Goal: Find specific page/section: Find specific page/section

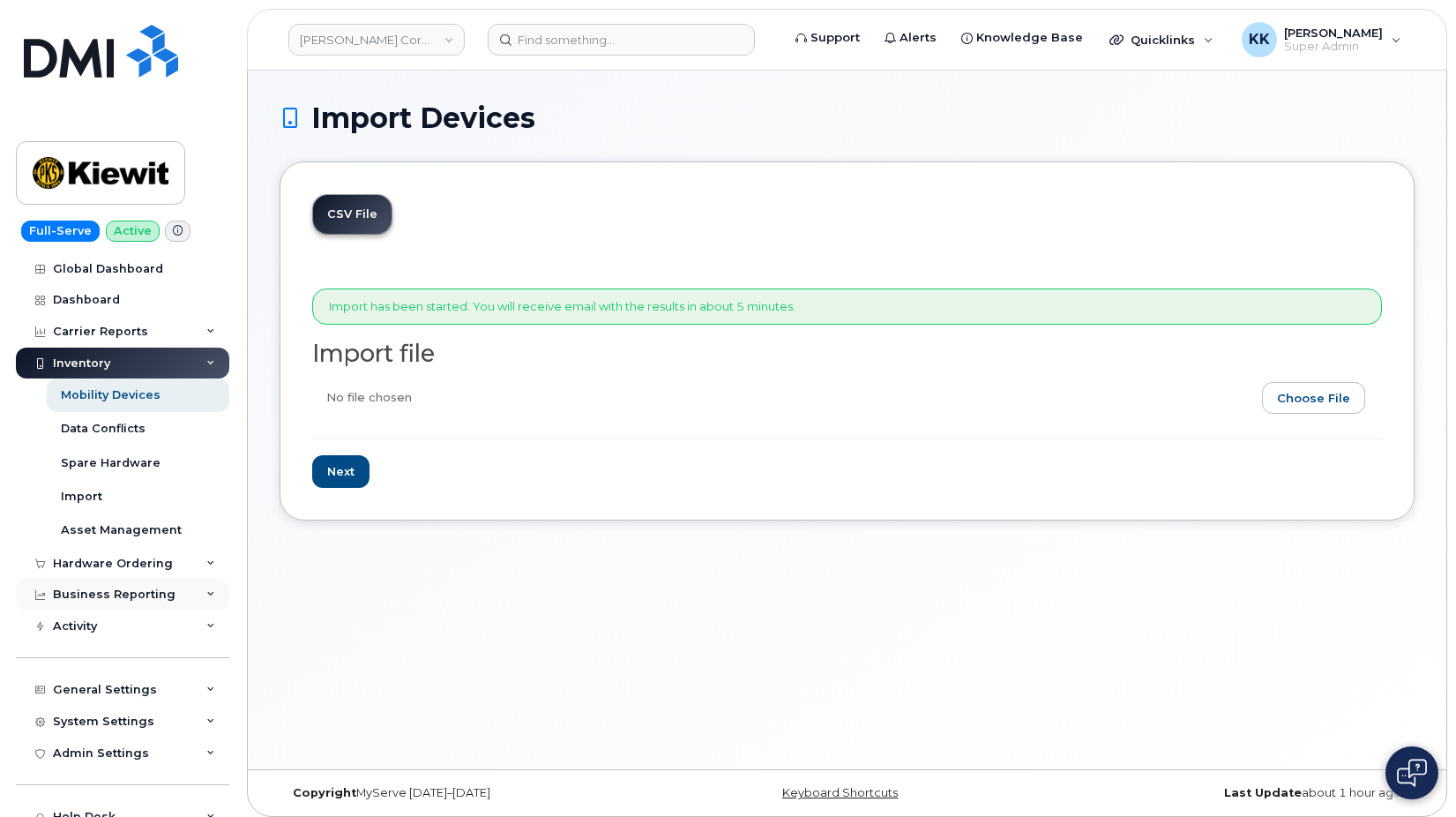
click at [123, 584] on div "Business Reporting" at bounding box center [123, 594] width 213 height 31
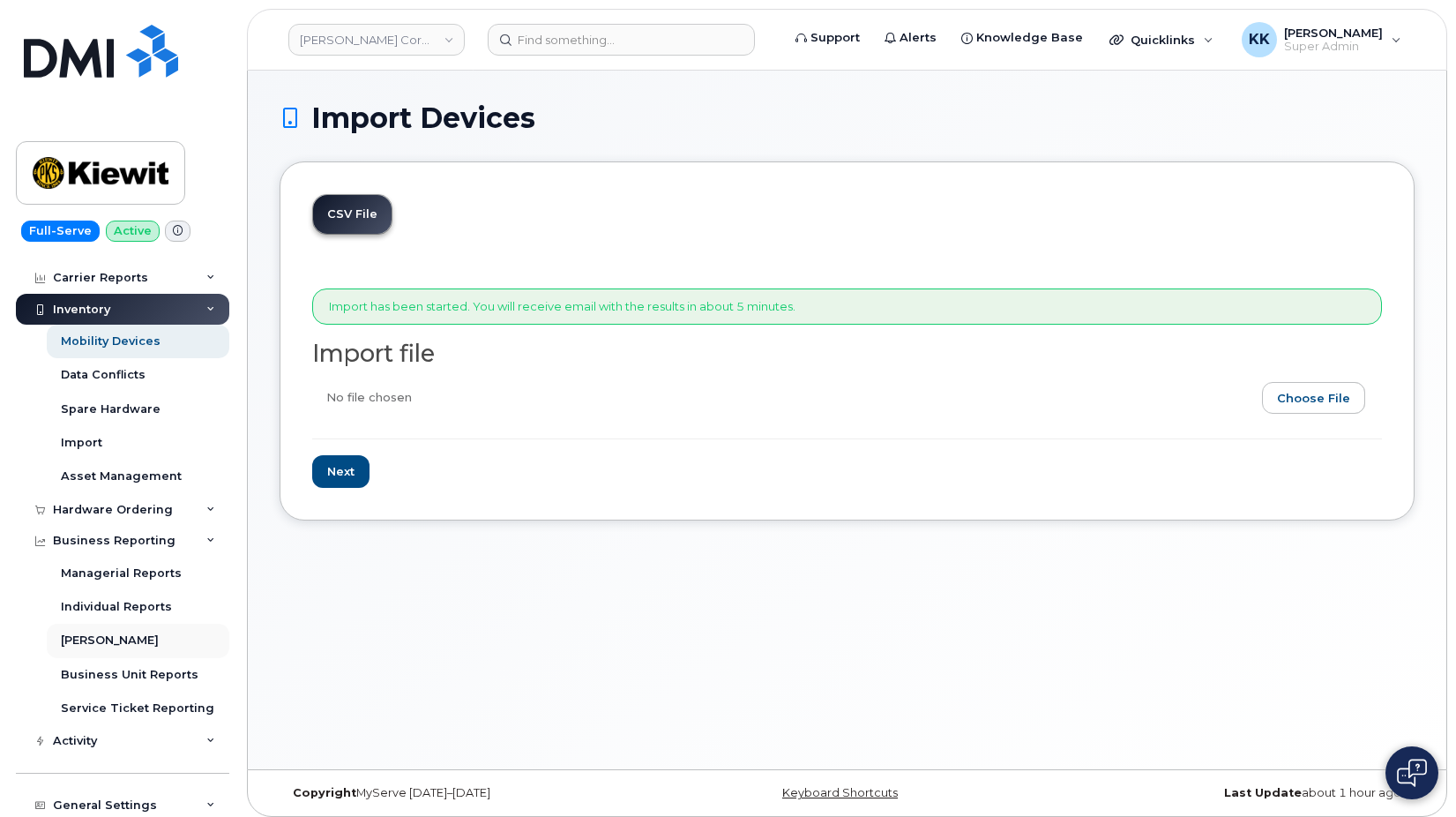
scroll to position [85, 0]
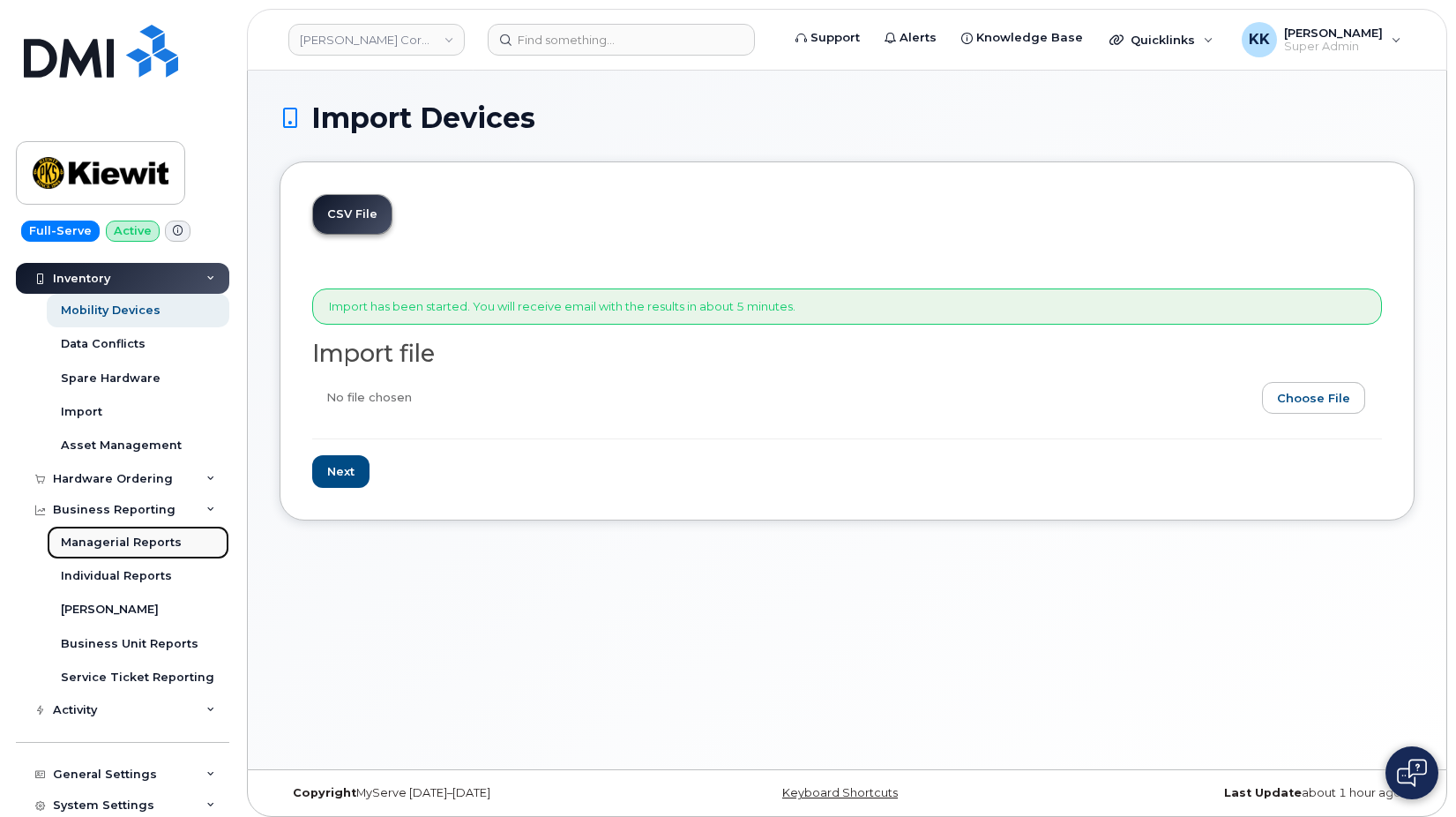
click at [112, 541] on div "Managerial Reports" at bounding box center [121, 543] width 121 height 16
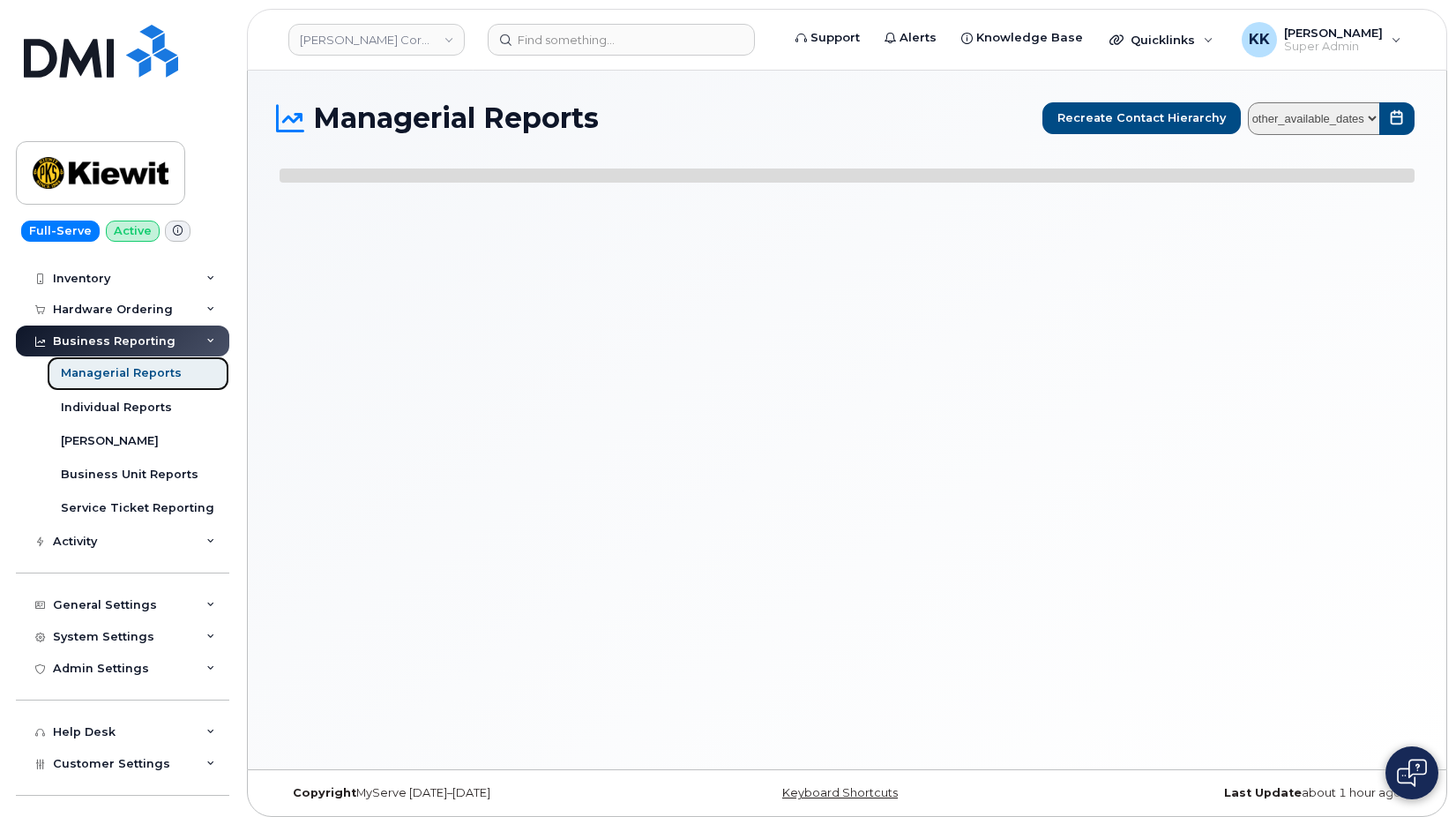
select select
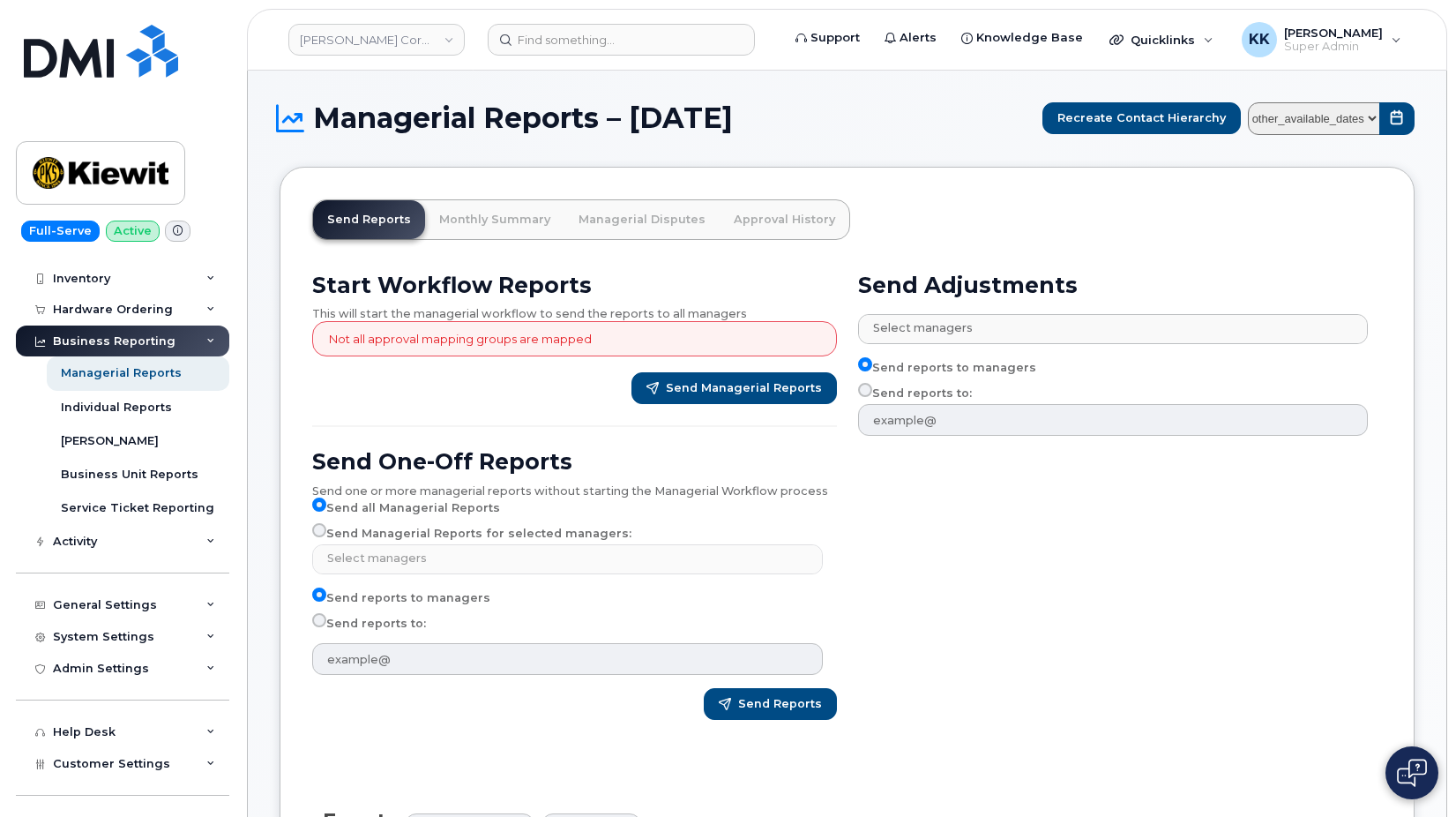
click at [101, 331] on div "Business Reporting" at bounding box center [123, 341] width 213 height 31
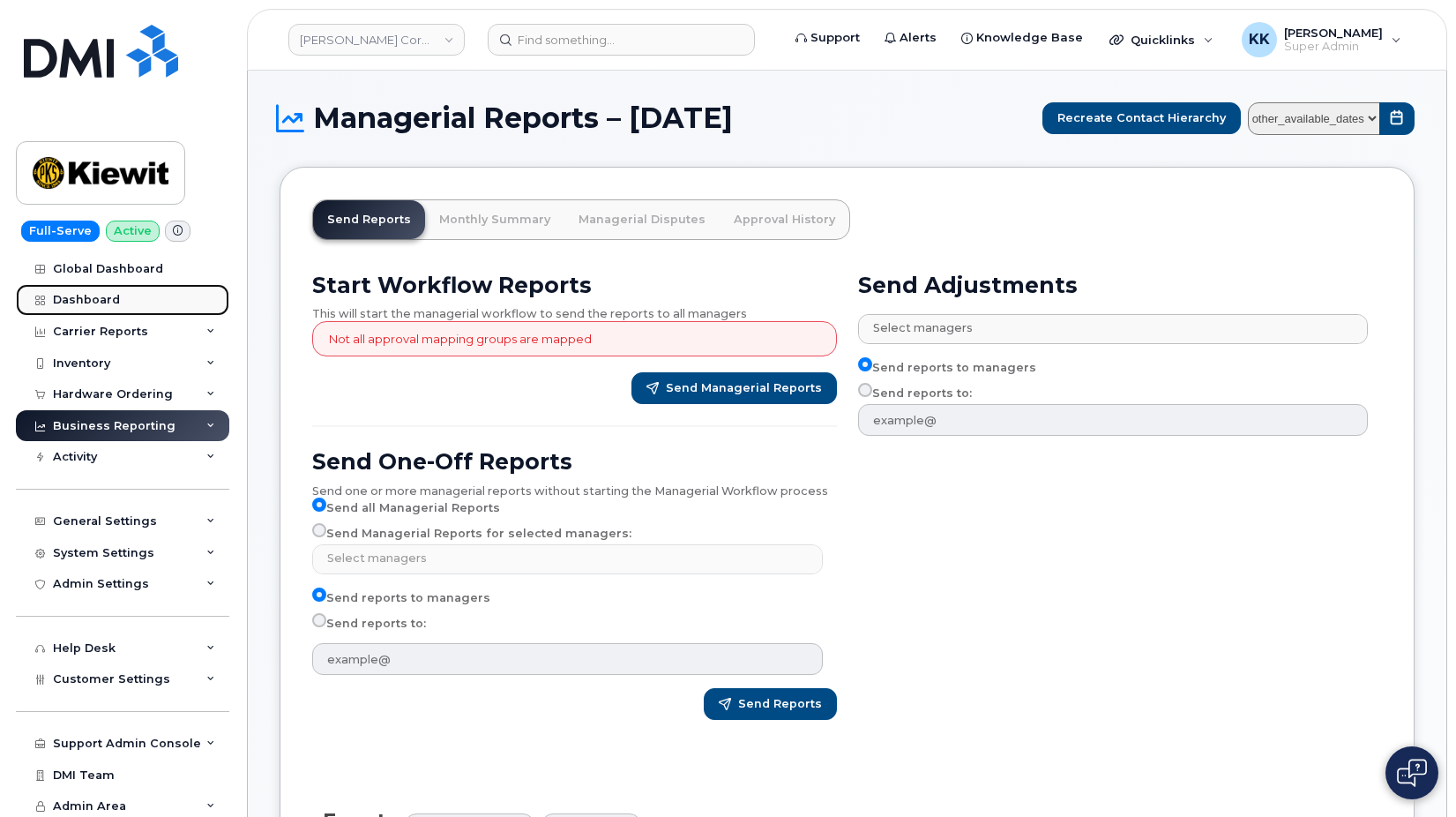
click at [115, 295] on div "Dashboard" at bounding box center [87, 300] width 67 height 14
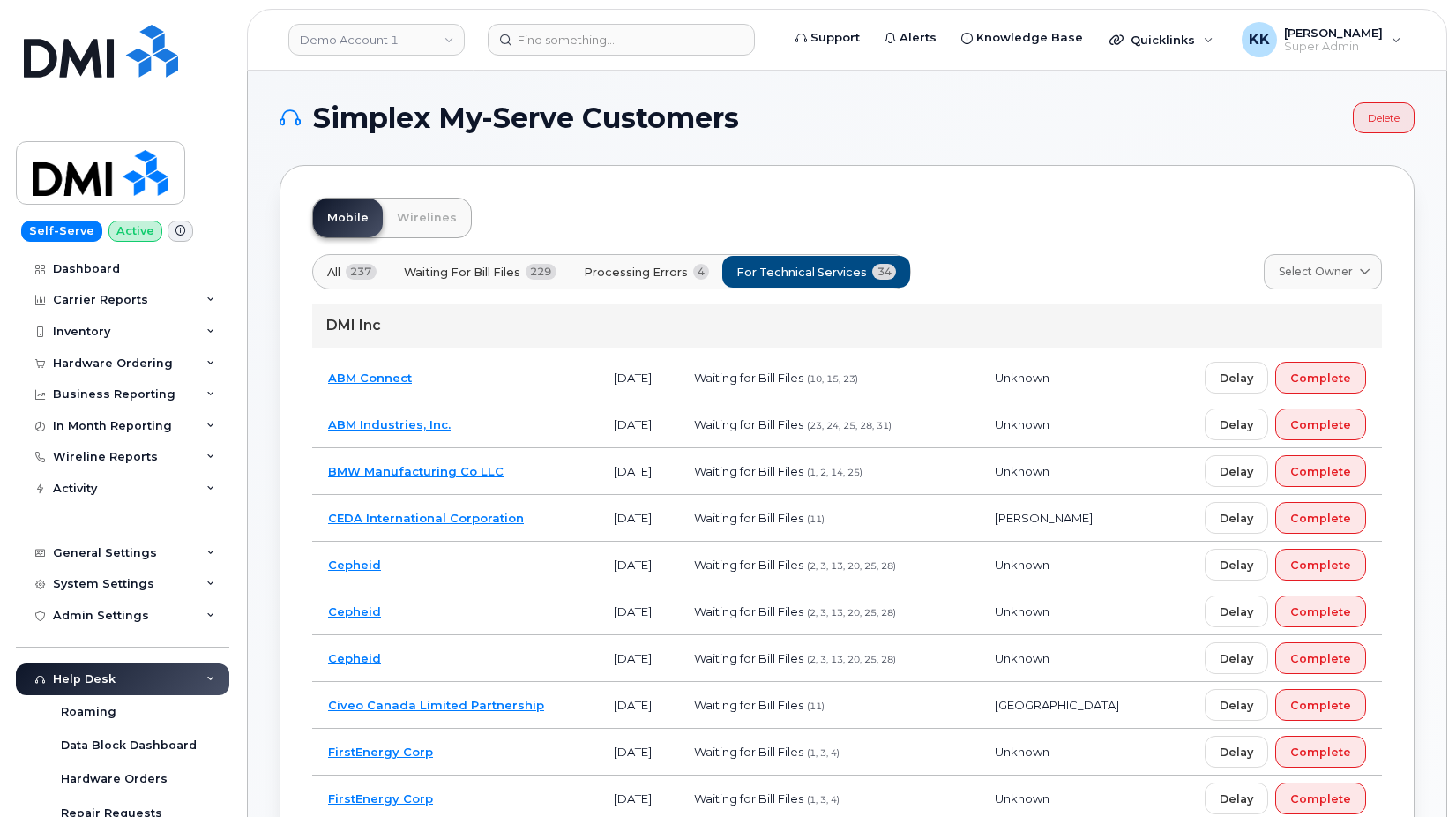
scroll to position [360, 0]
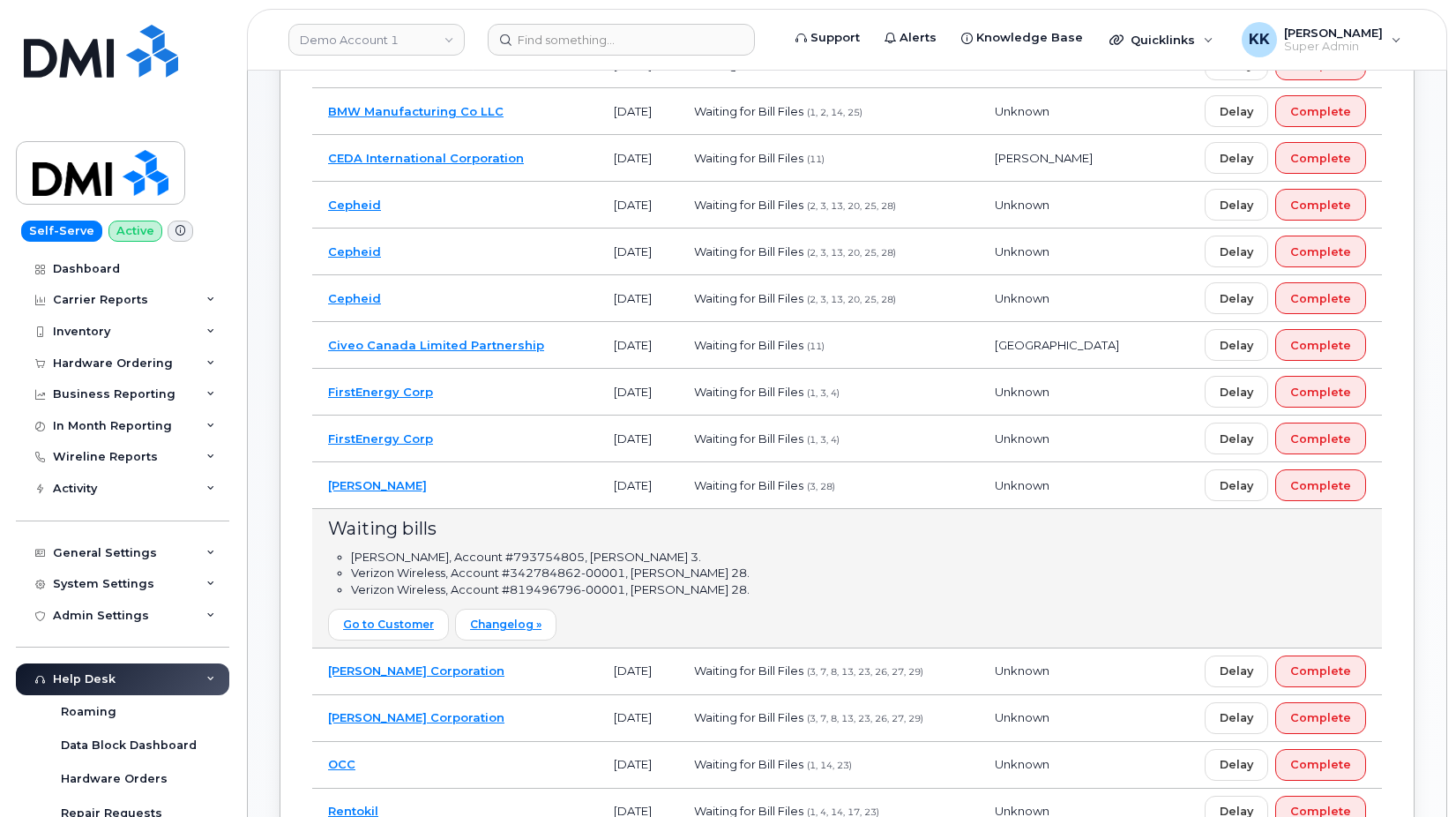
click at [523, 482] on td "[PERSON_NAME]" at bounding box center [455, 486] width 285 height 47
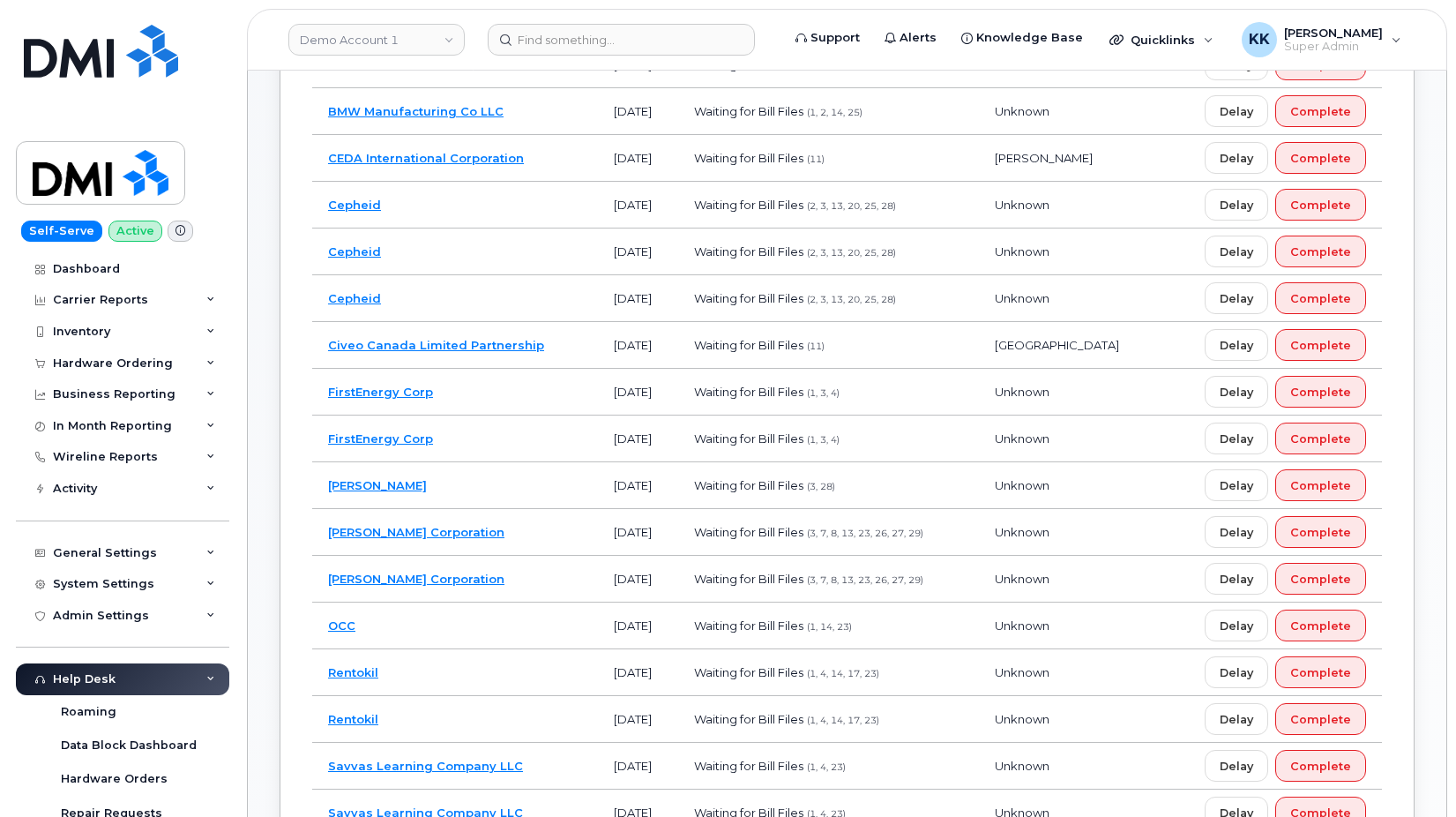
click at [523, 482] on td "[PERSON_NAME]" at bounding box center [455, 486] width 285 height 47
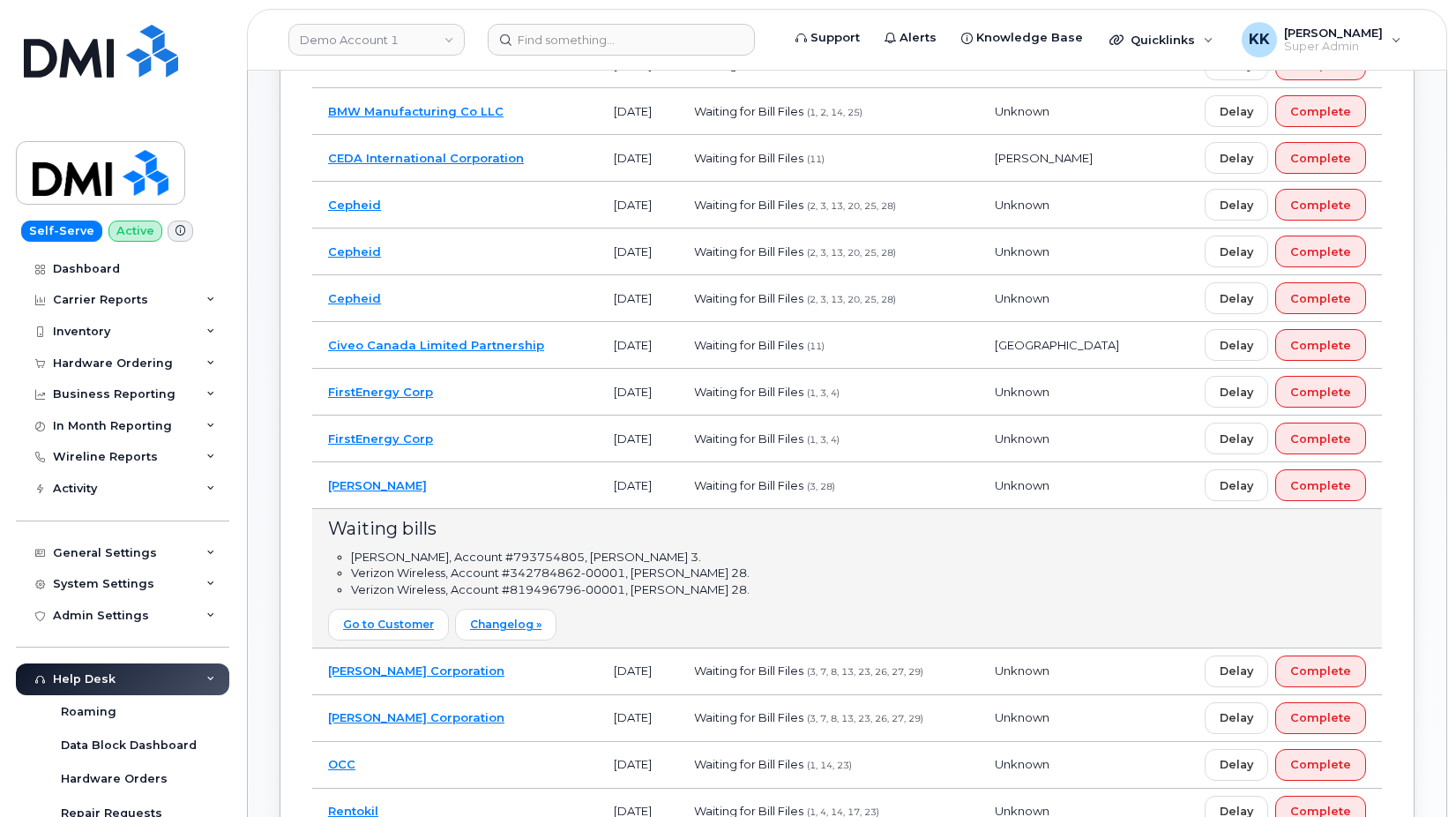
click at [523, 482] on td "[PERSON_NAME]" at bounding box center [455, 486] width 285 height 47
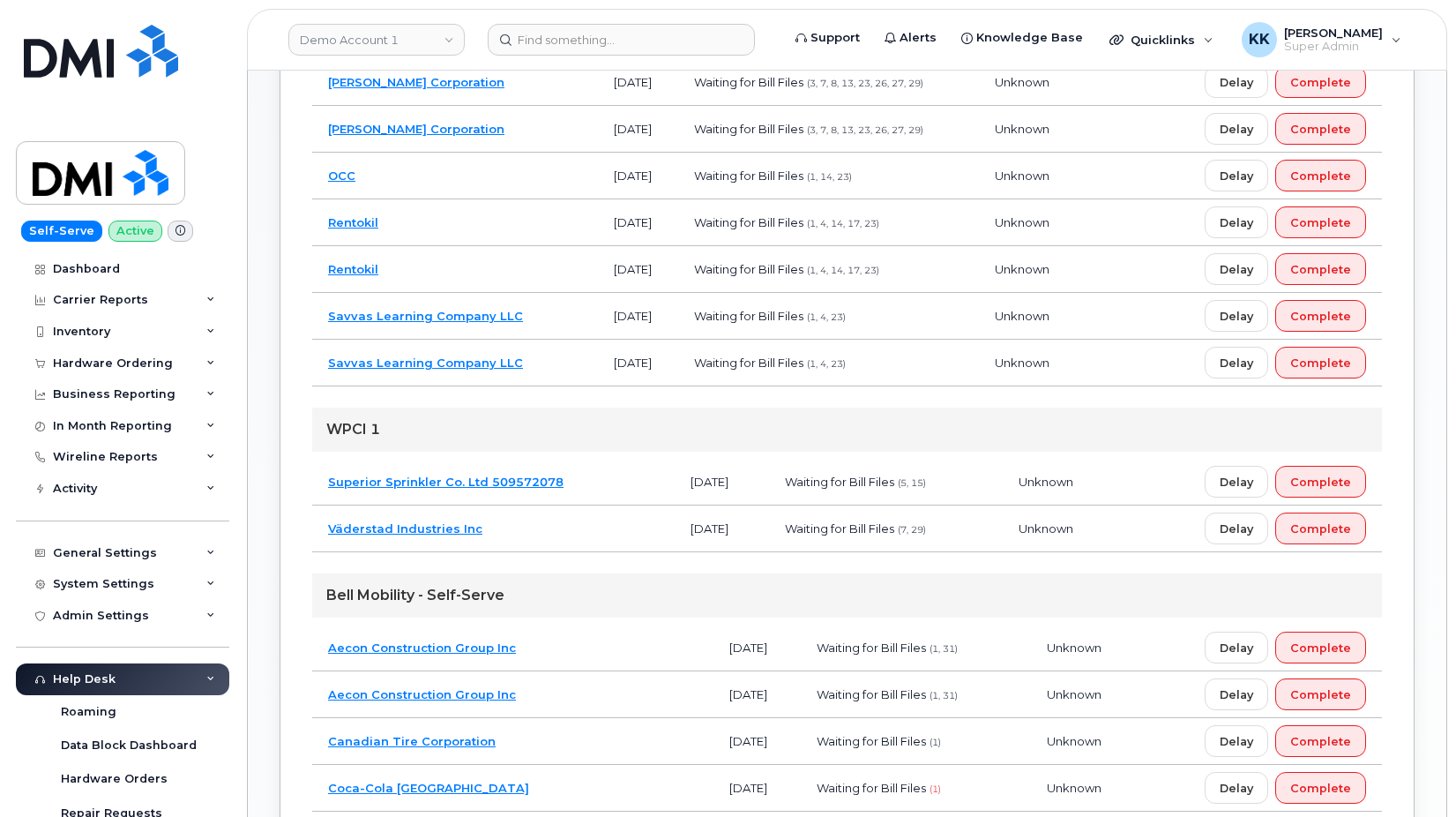
scroll to position [180, 0]
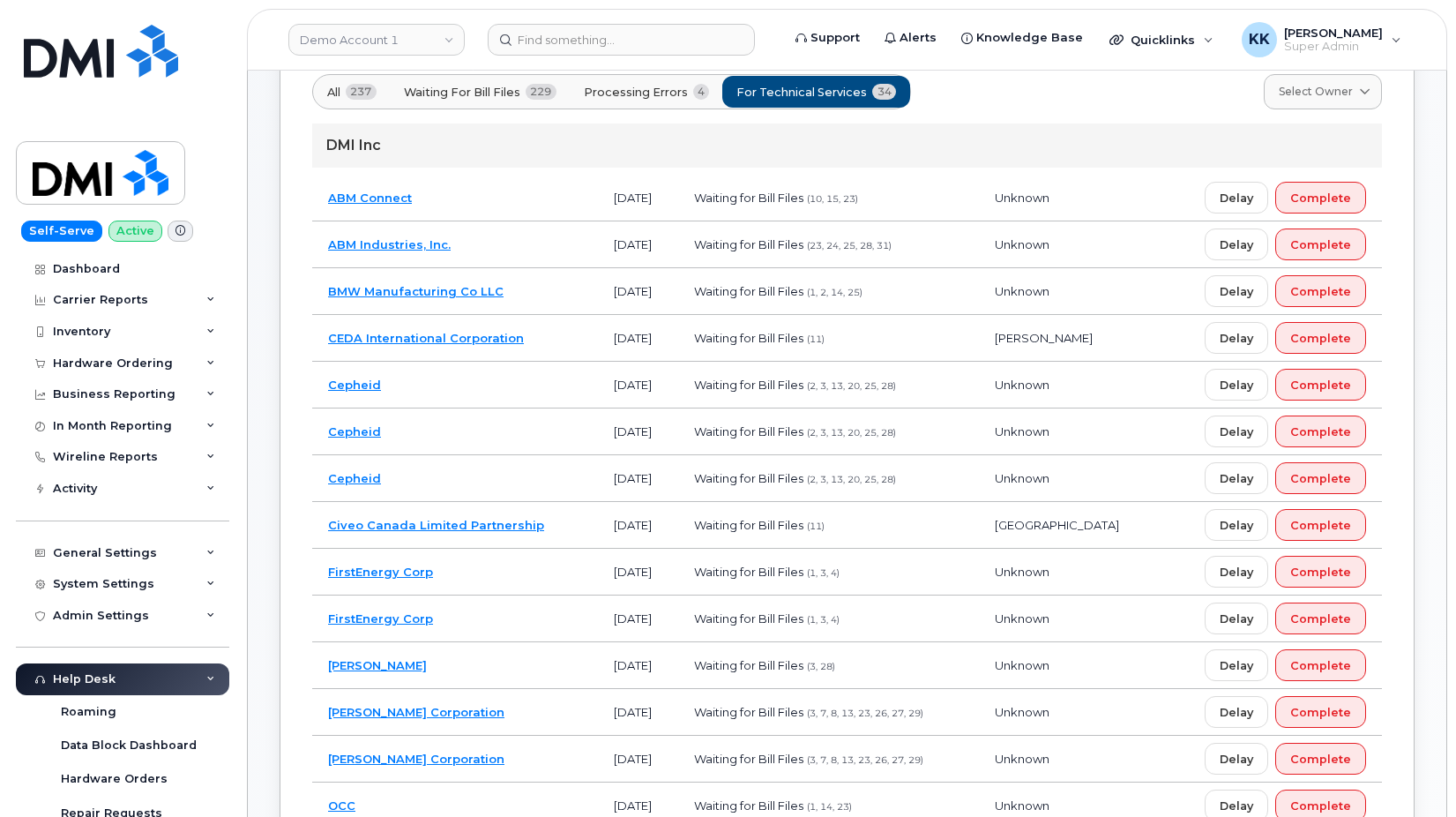
click at [578, 535] on td "Civeo Canada Limited Partnership" at bounding box center [455, 525] width 285 height 47
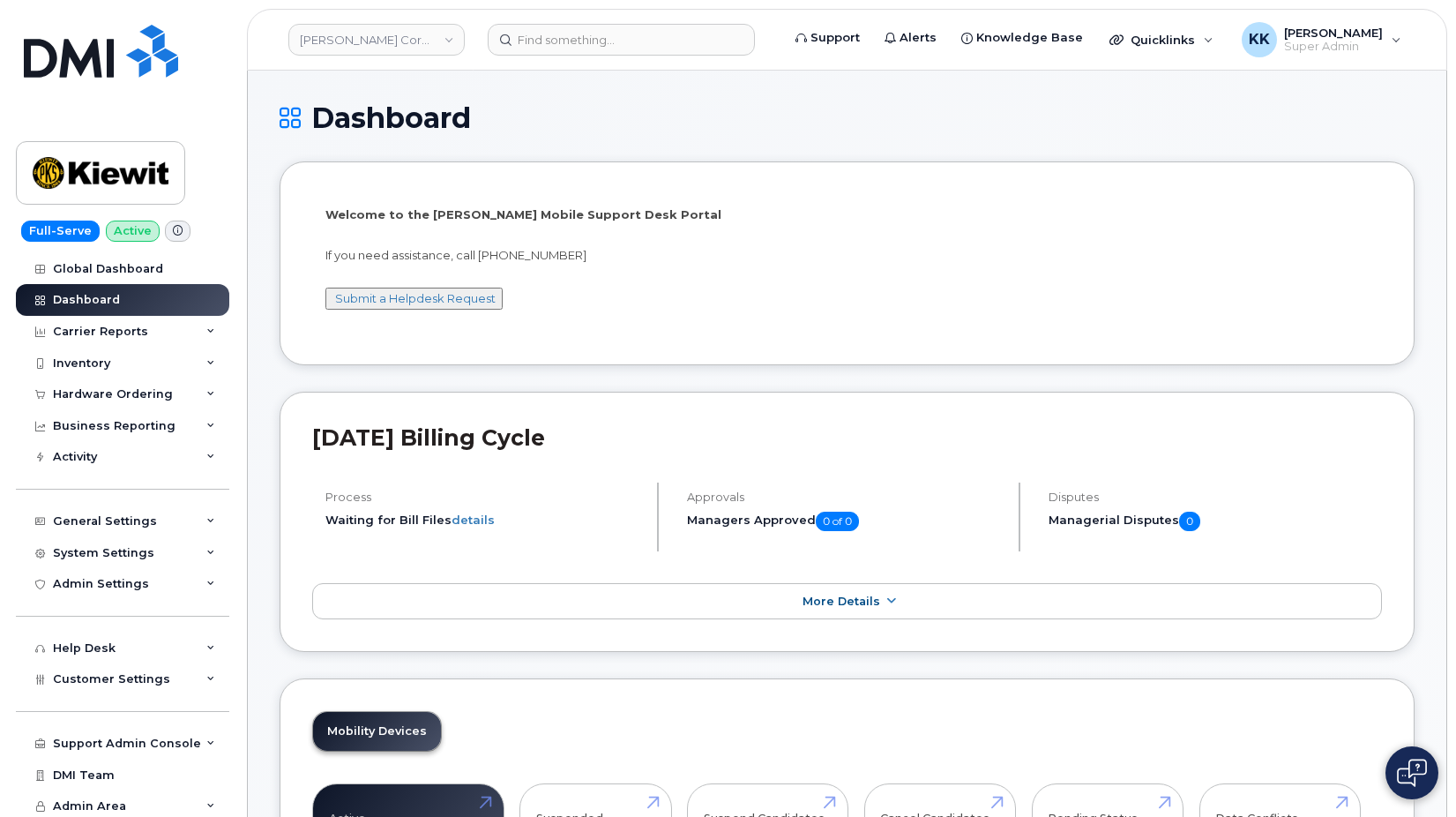
click at [102, 333] on div "Carrier Reports" at bounding box center [101, 331] width 95 height 14
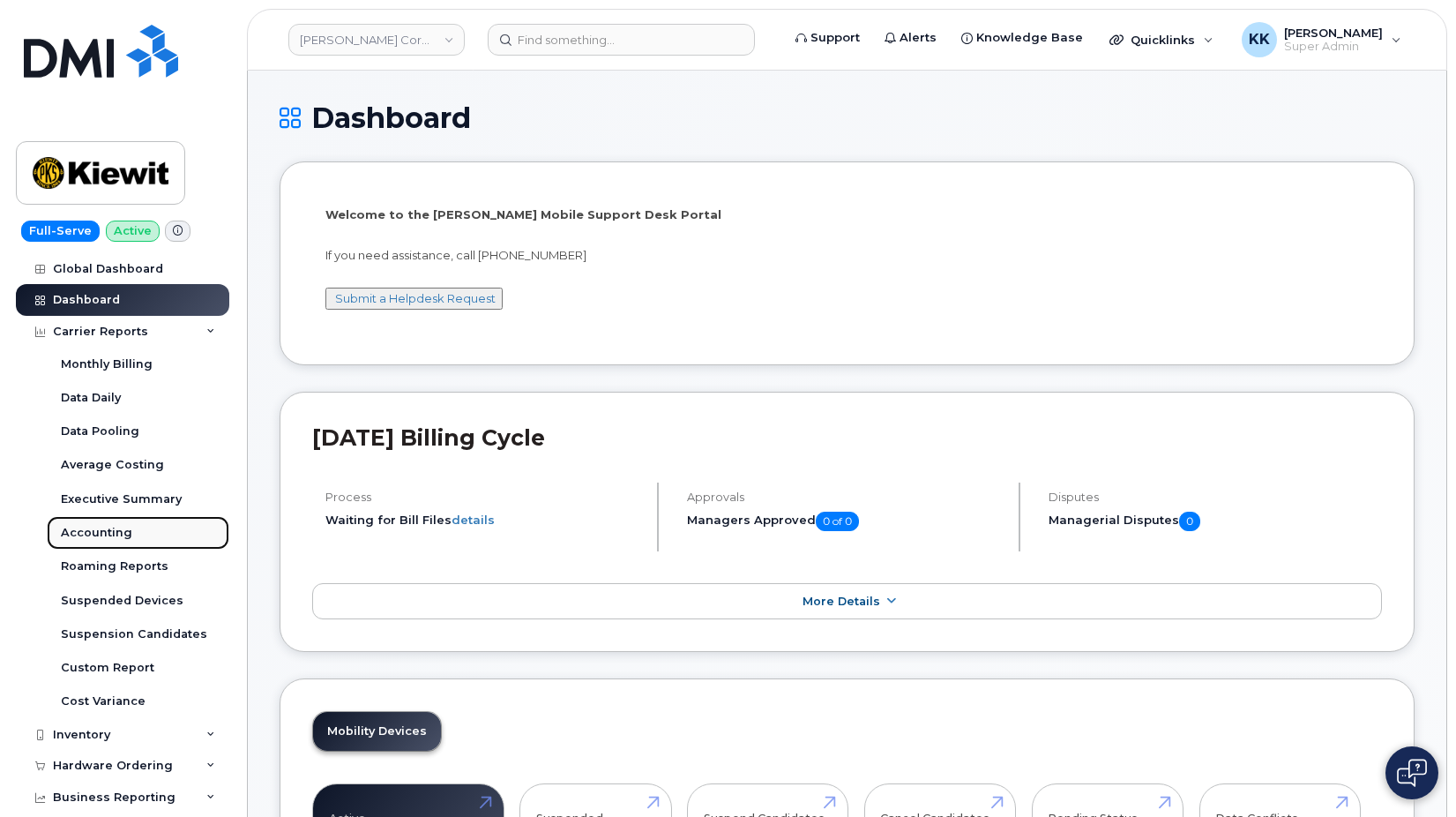
click at [111, 540] on div "Accounting" at bounding box center [96, 532] width 71 height 16
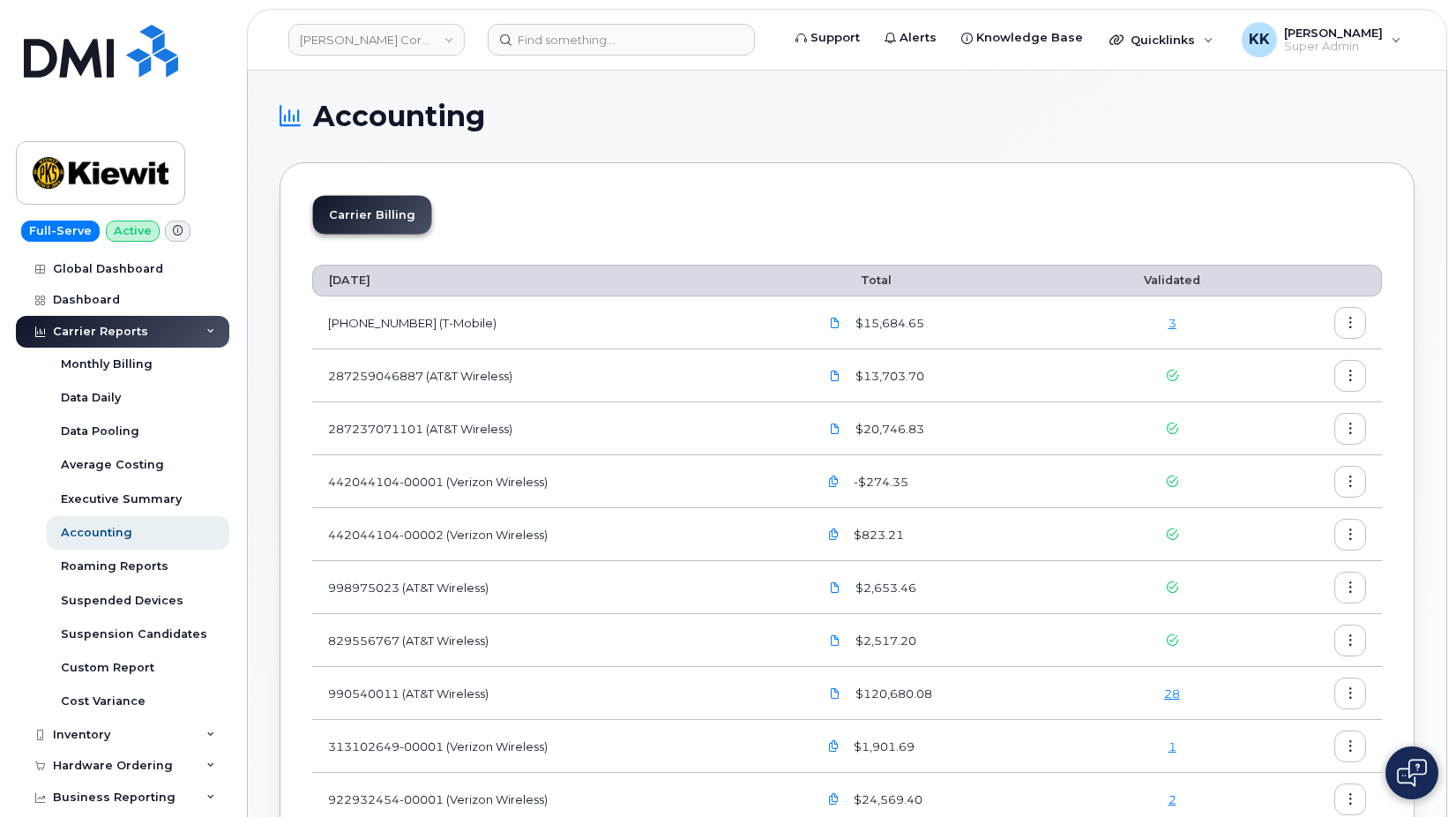
click at [137, 329] on div "Carrier Reports" at bounding box center [101, 331] width 95 height 14
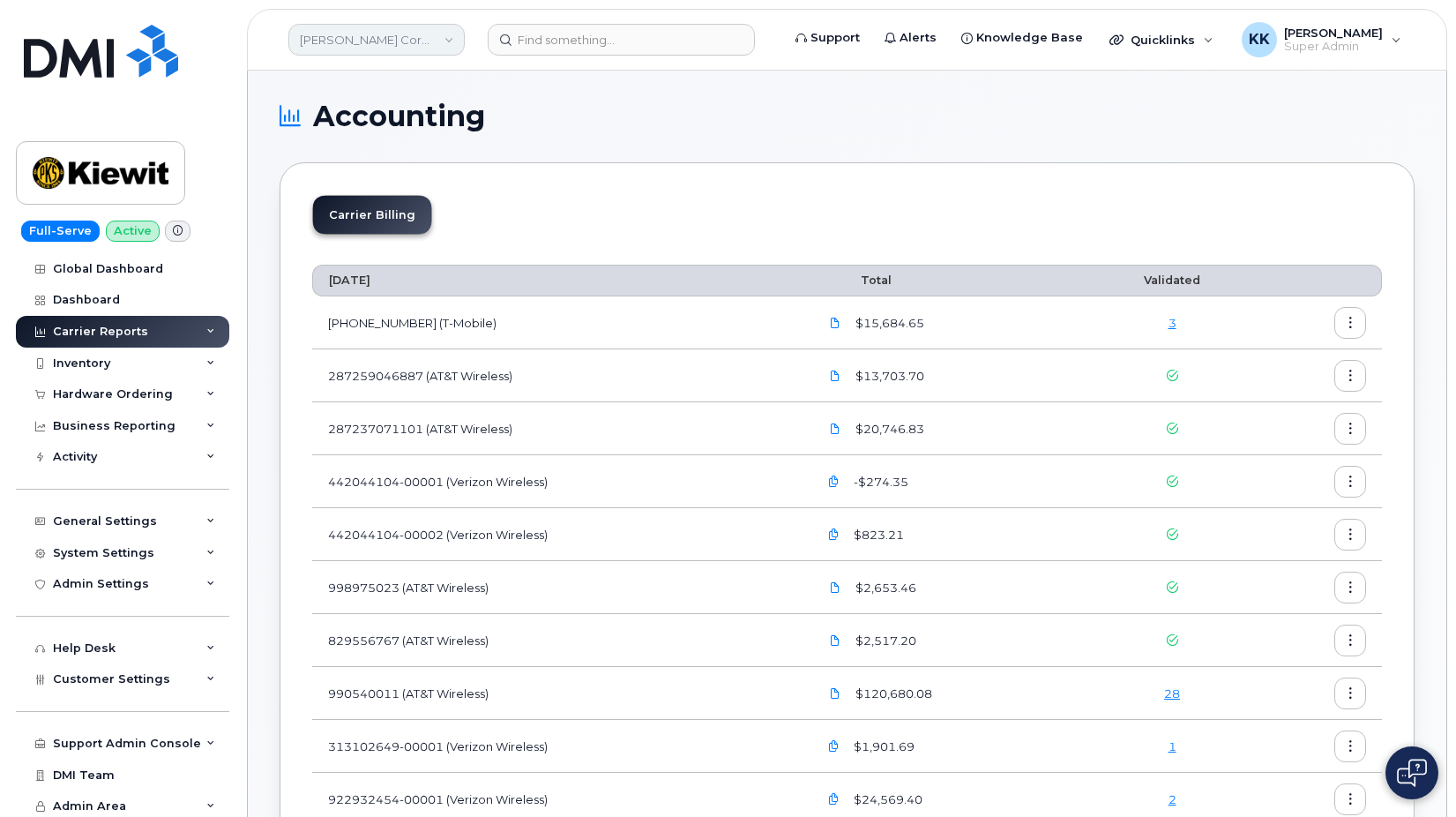
click at [339, 45] on link "[PERSON_NAME] Corporation" at bounding box center [376, 39] width 176 height 31
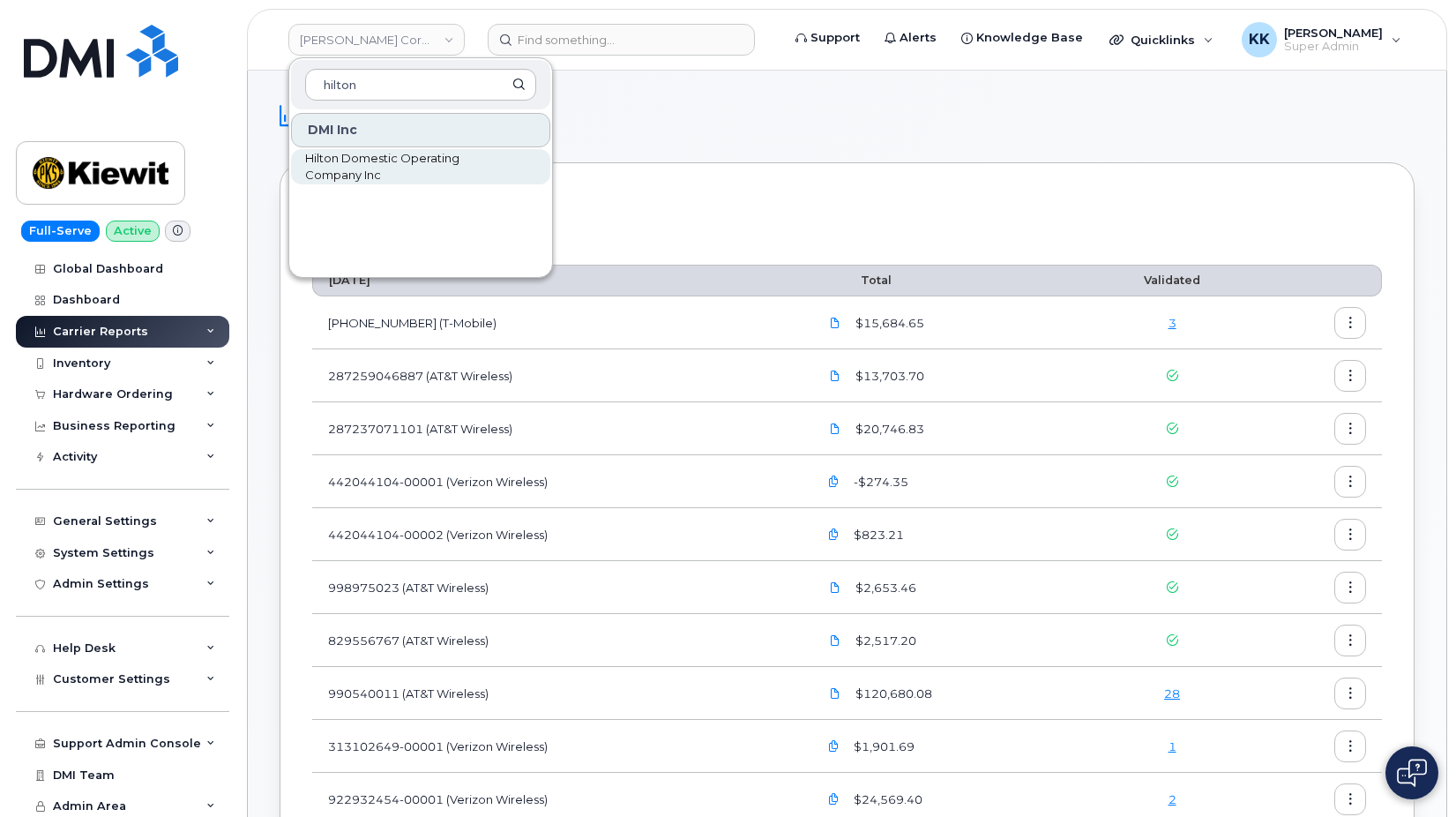
type input "hilton"
click at [373, 150] on span "Hilton Domestic Operating Company Inc" at bounding box center [406, 168] width 203 height 34
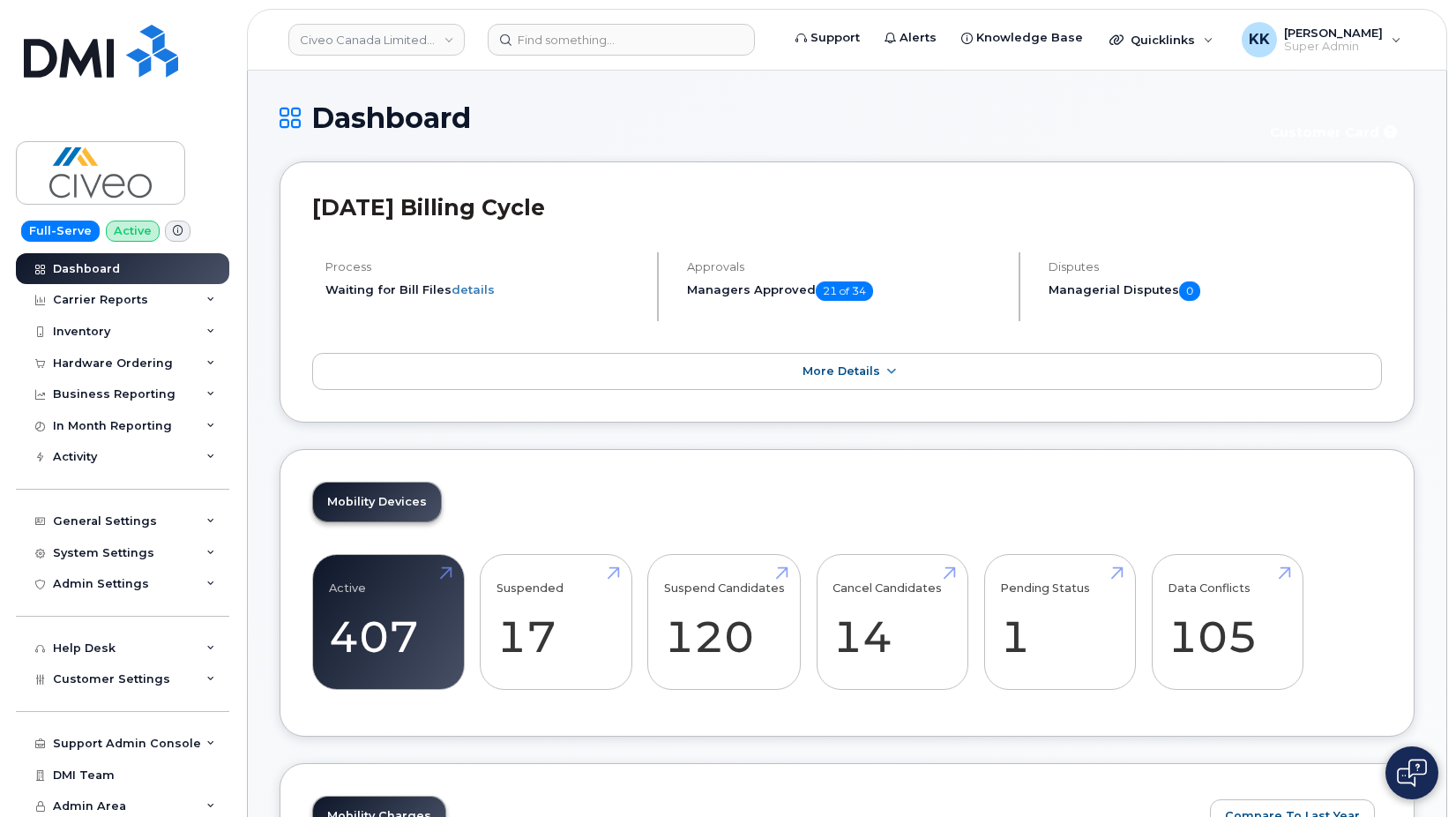
click at [960, 119] on h1 "Dashboard" at bounding box center [763, 118] width 968 height 30
click at [344, 43] on link "Civeo Canada Limited Partnership" at bounding box center [376, 39] width 176 height 31
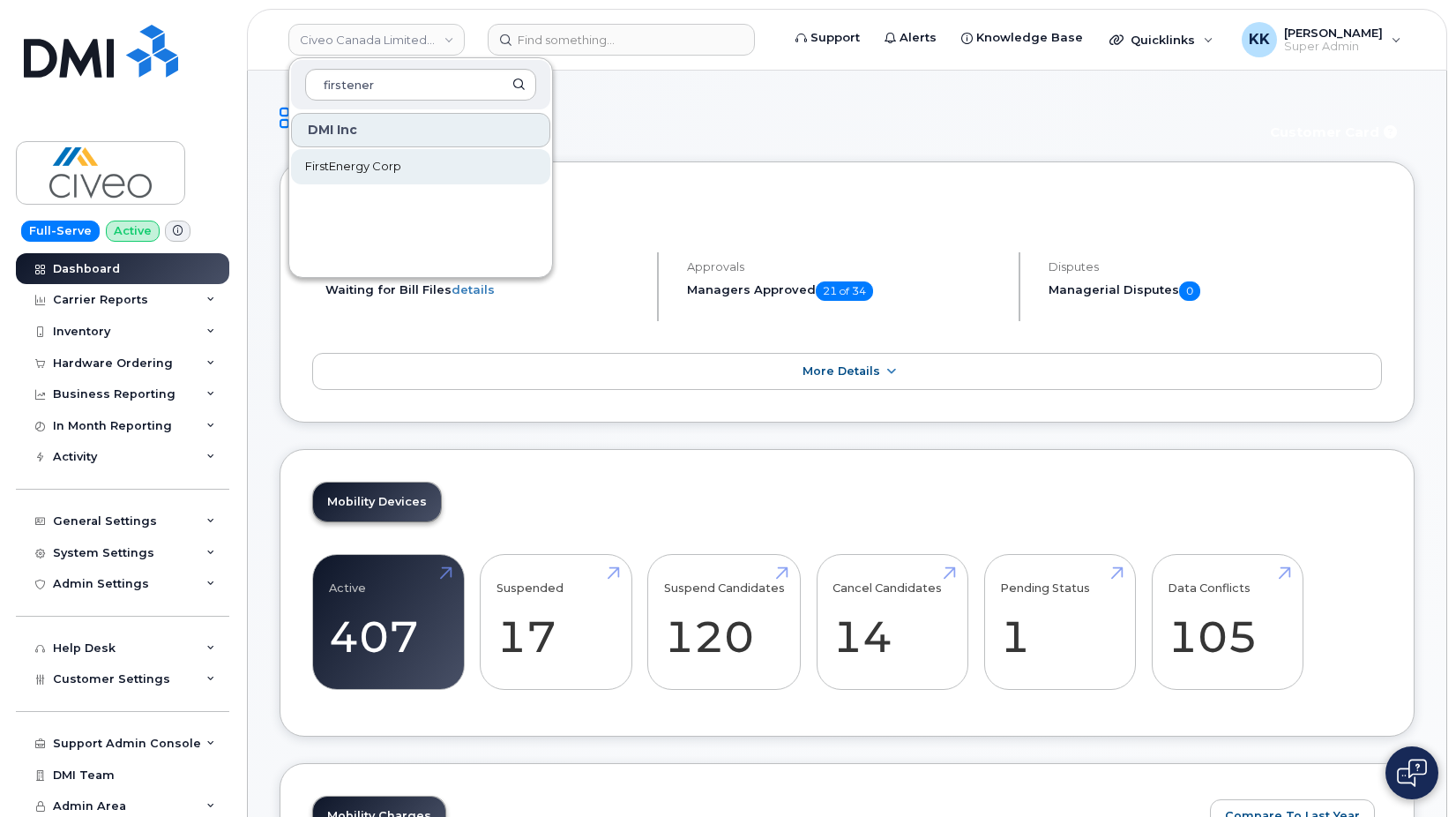
type input "firstener"
click at [343, 174] on span "FirstEnergy Corp" at bounding box center [353, 167] width 96 height 18
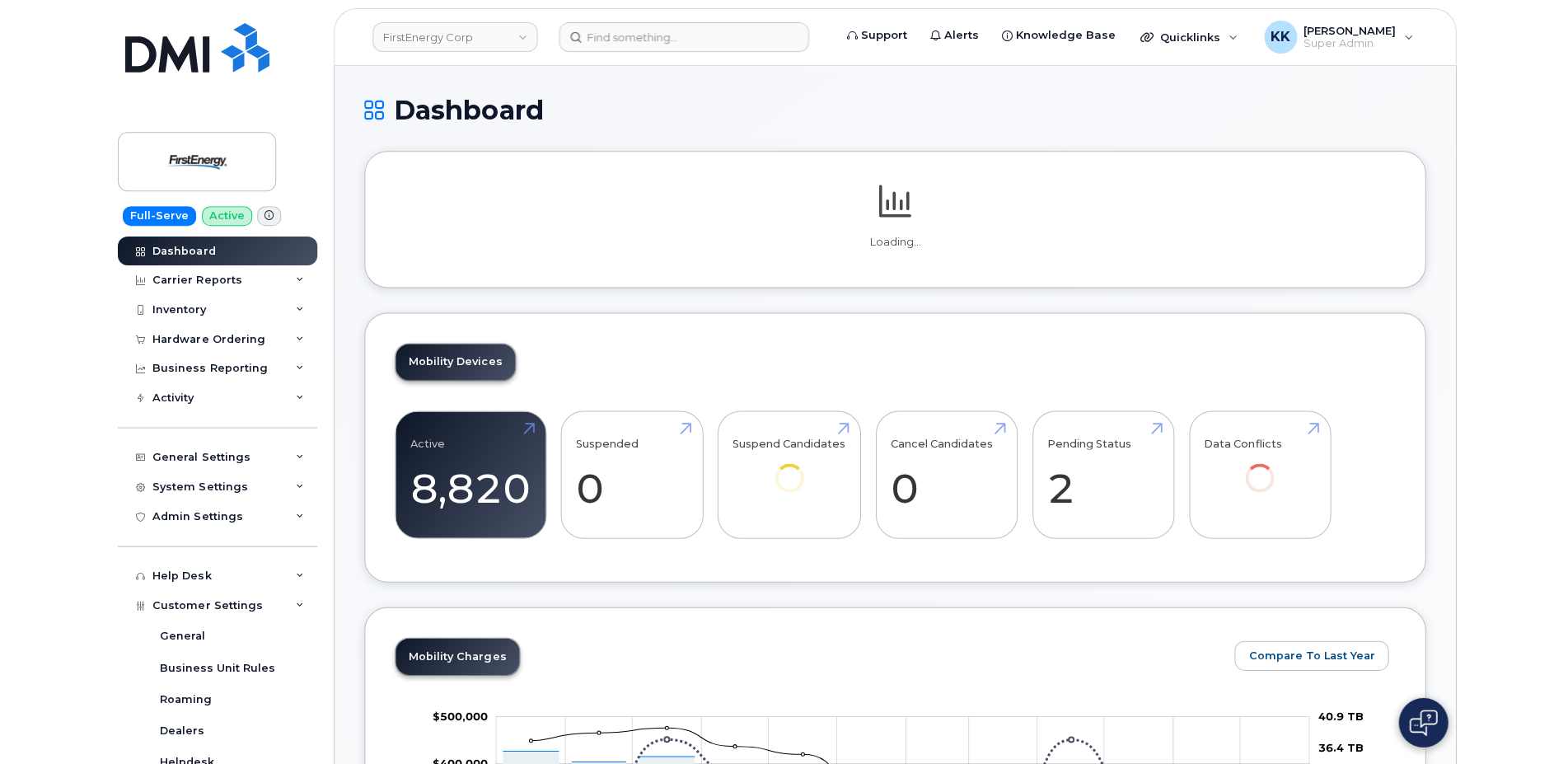
scroll to position [447, 0]
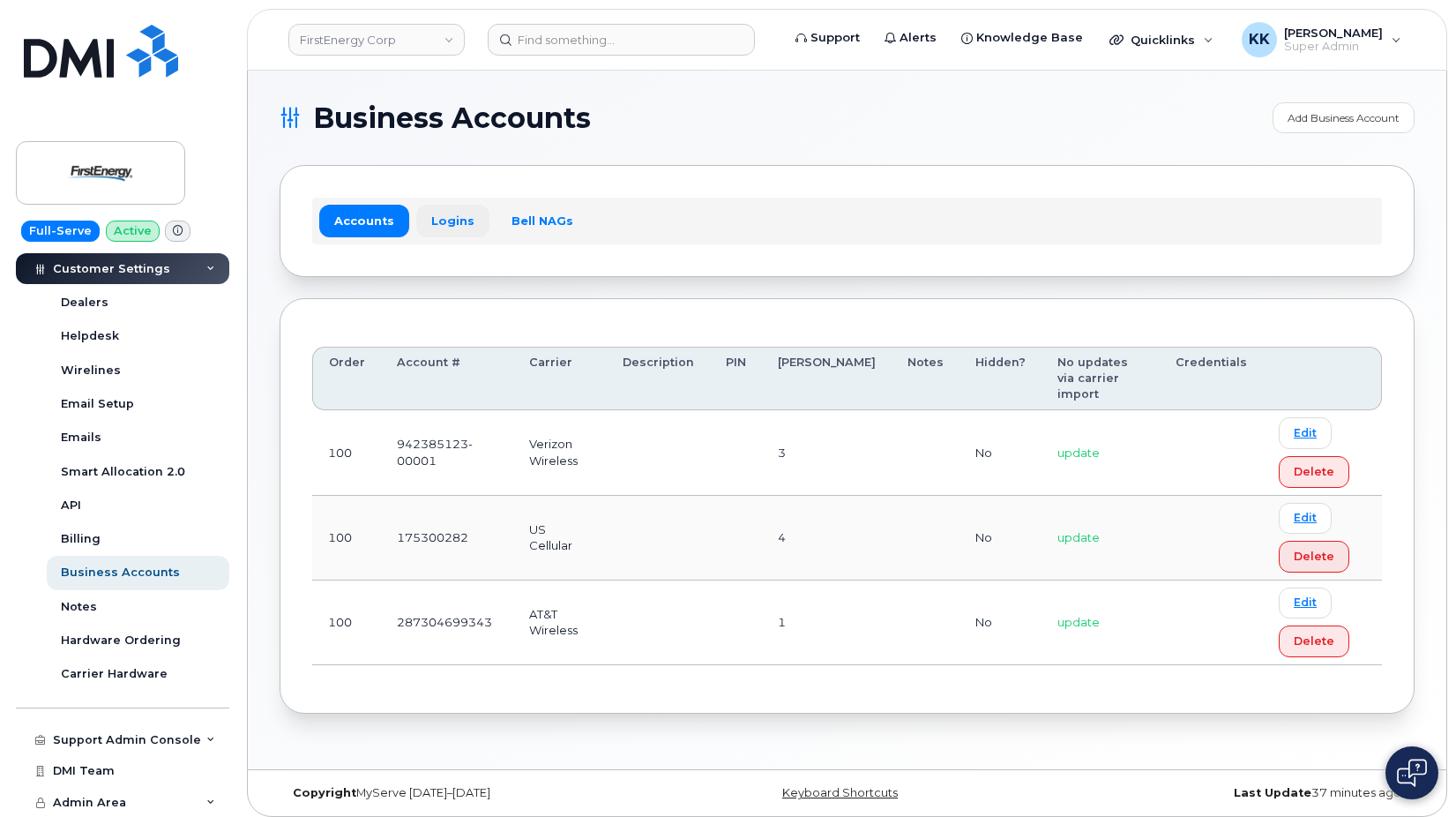
click at [416, 223] on link "Logins" at bounding box center [452, 220] width 73 height 31
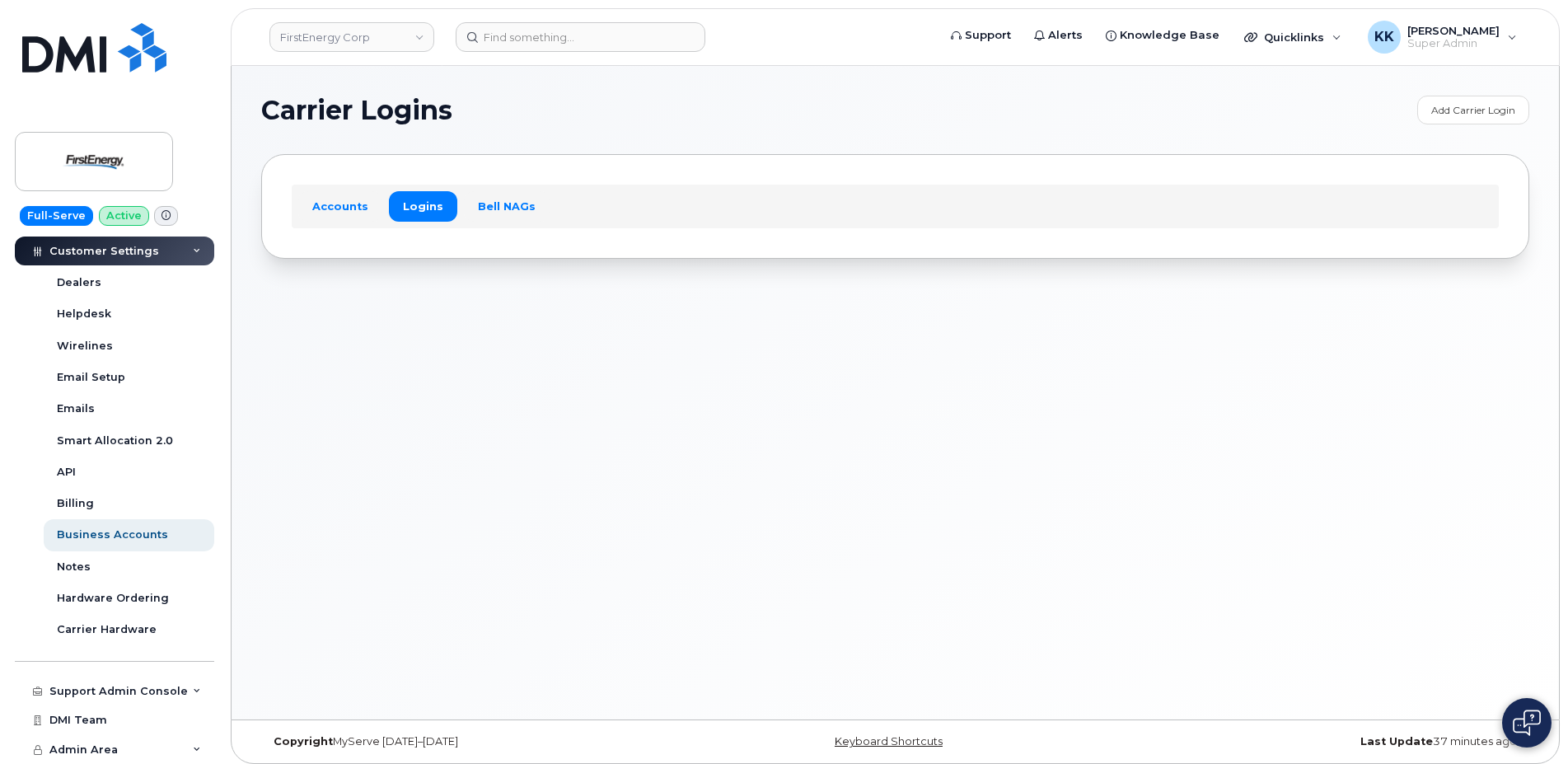
scroll to position [446, 0]
click at [119, 532] on div "Business Accounts" at bounding box center [112, 535] width 111 height 15
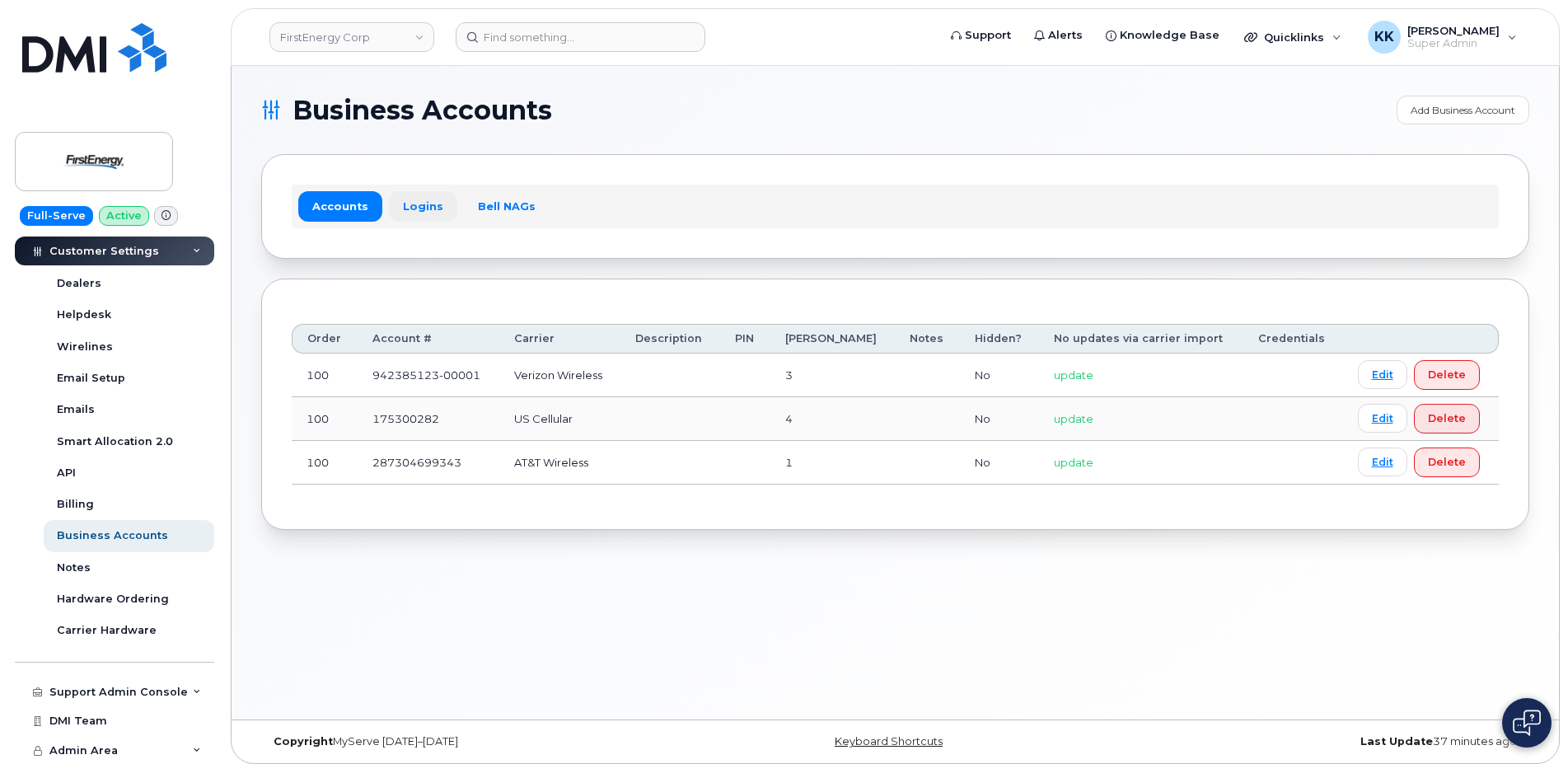
click at [434, 199] on link "Logins" at bounding box center [422, 205] width 68 height 29
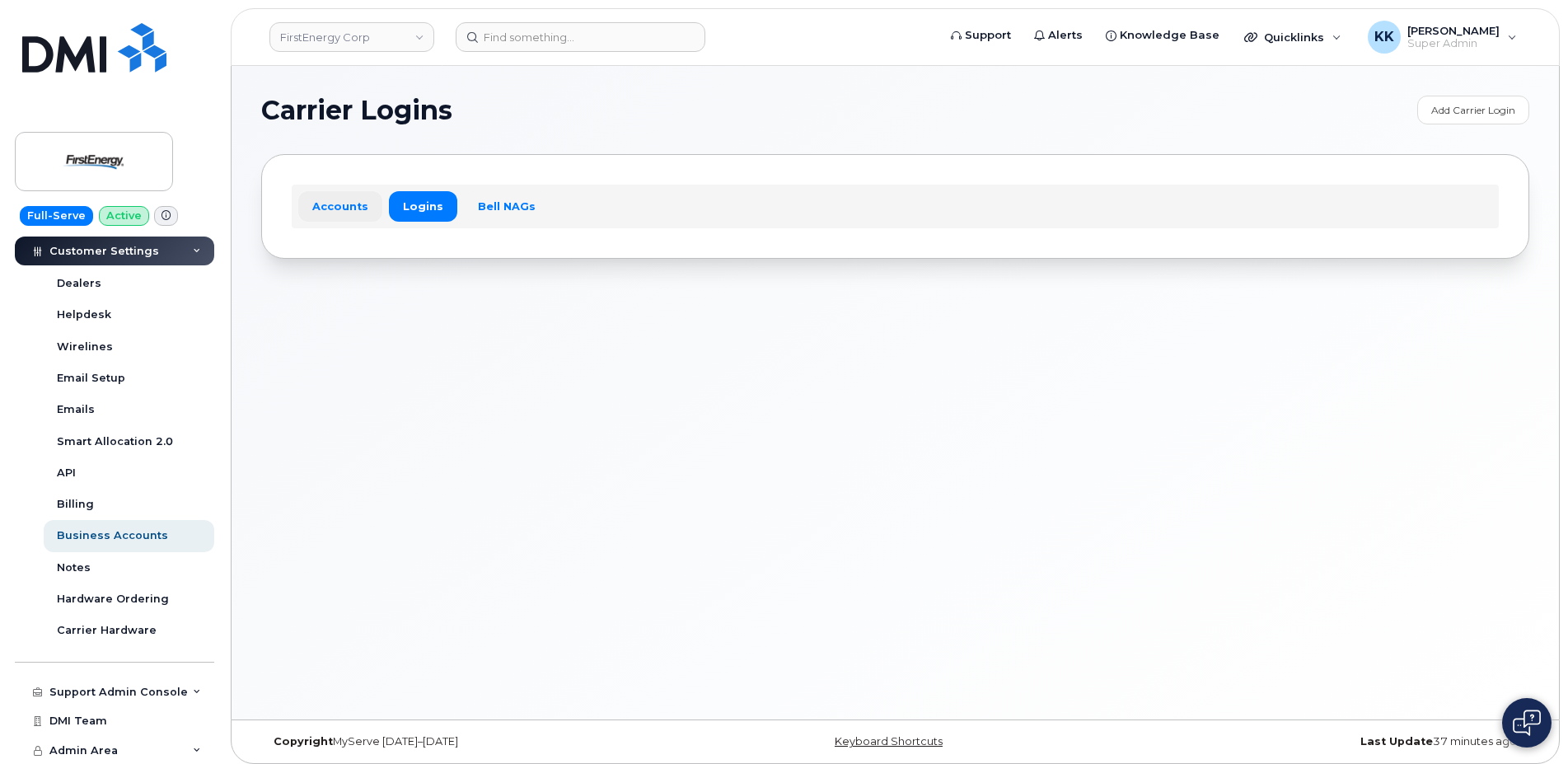
click at [349, 208] on link "Accounts" at bounding box center [340, 205] width 84 height 29
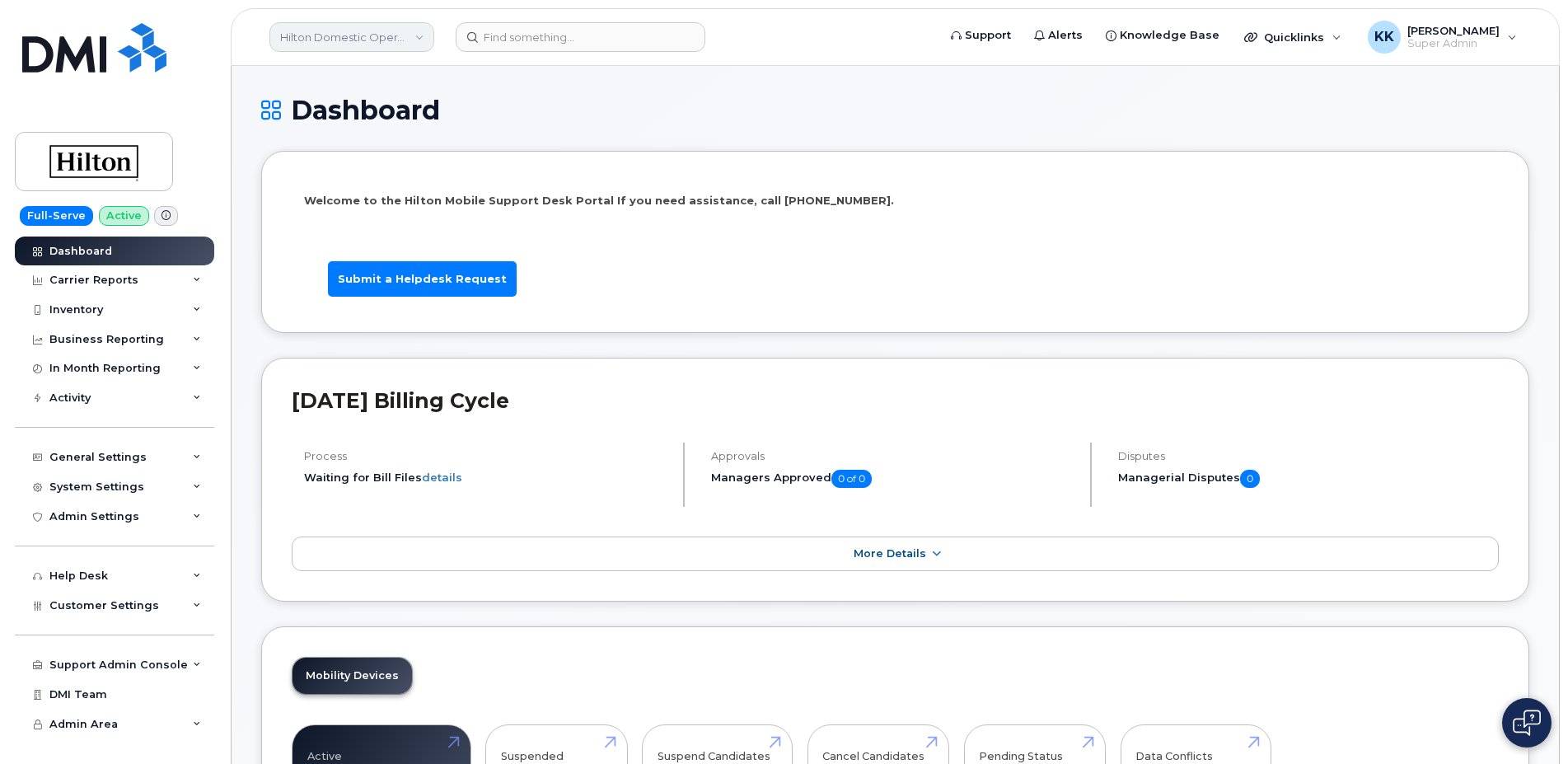
click at [306, 44] on link "Hilton Domestic Operating Company Inc" at bounding box center [351, 36] width 164 height 29
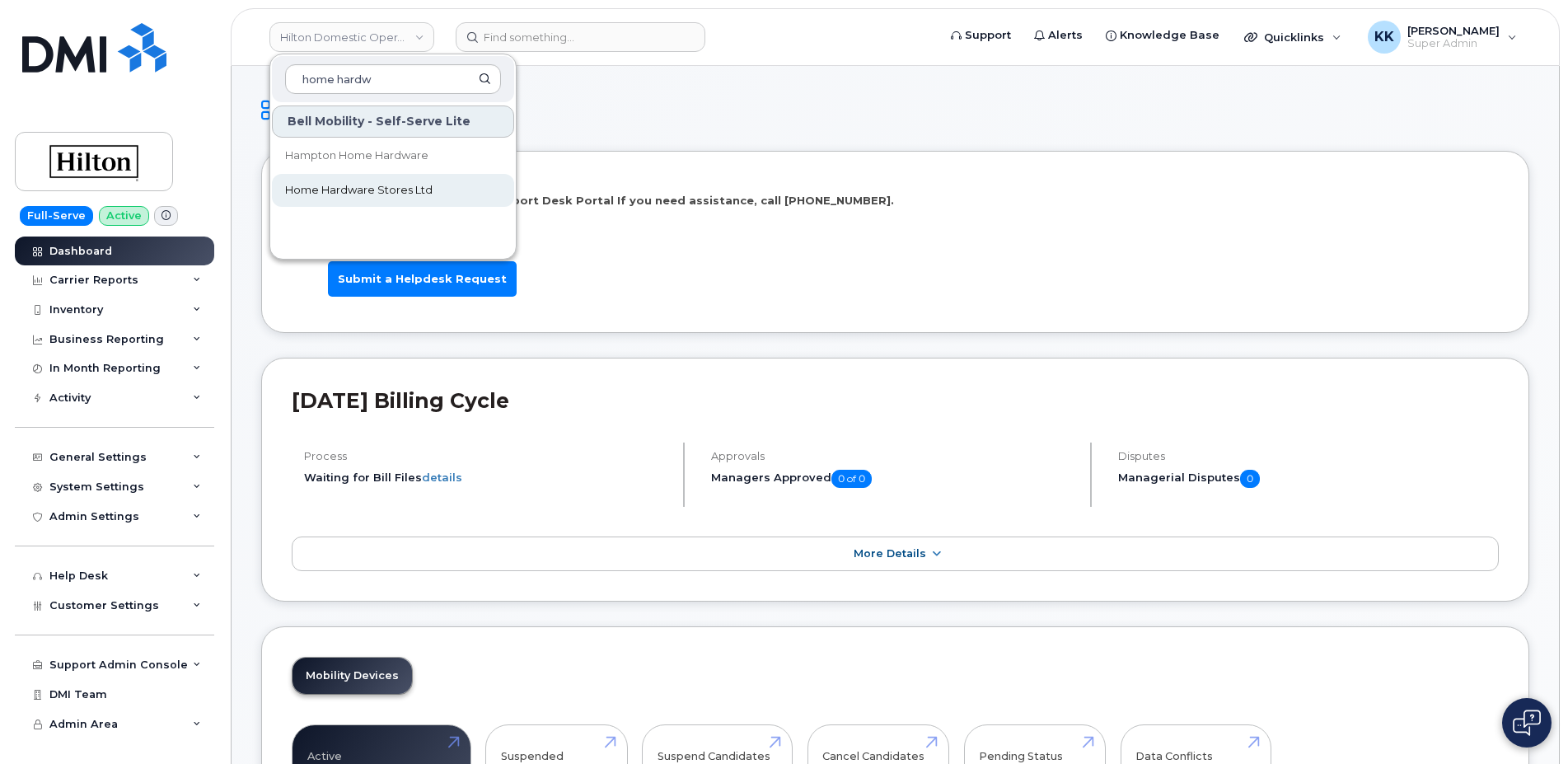
type input "home hardw"
click at [340, 186] on span "Home Hardware Stores Ltd" at bounding box center [359, 190] width 148 height 17
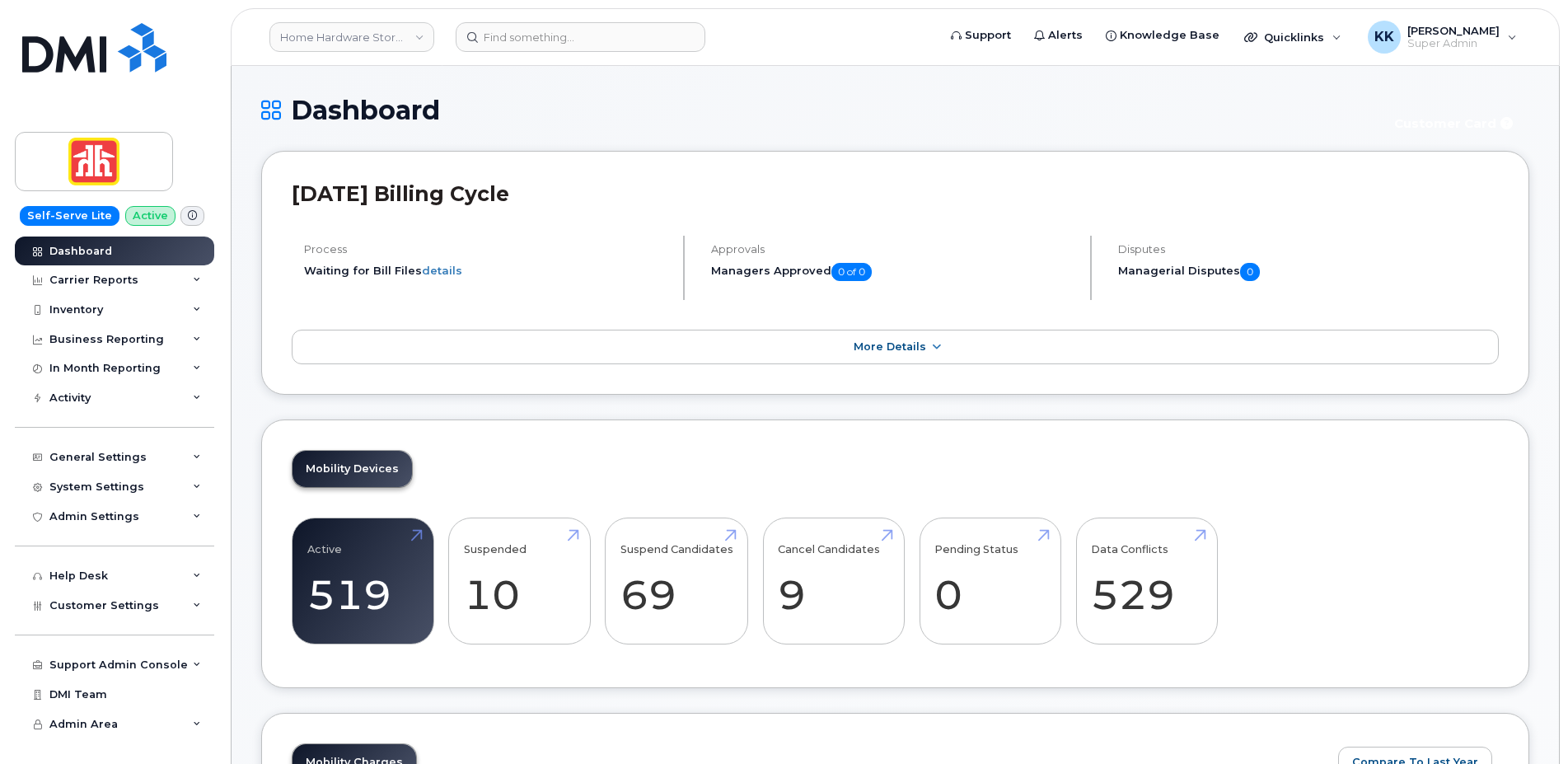
scroll to position [2284, 0]
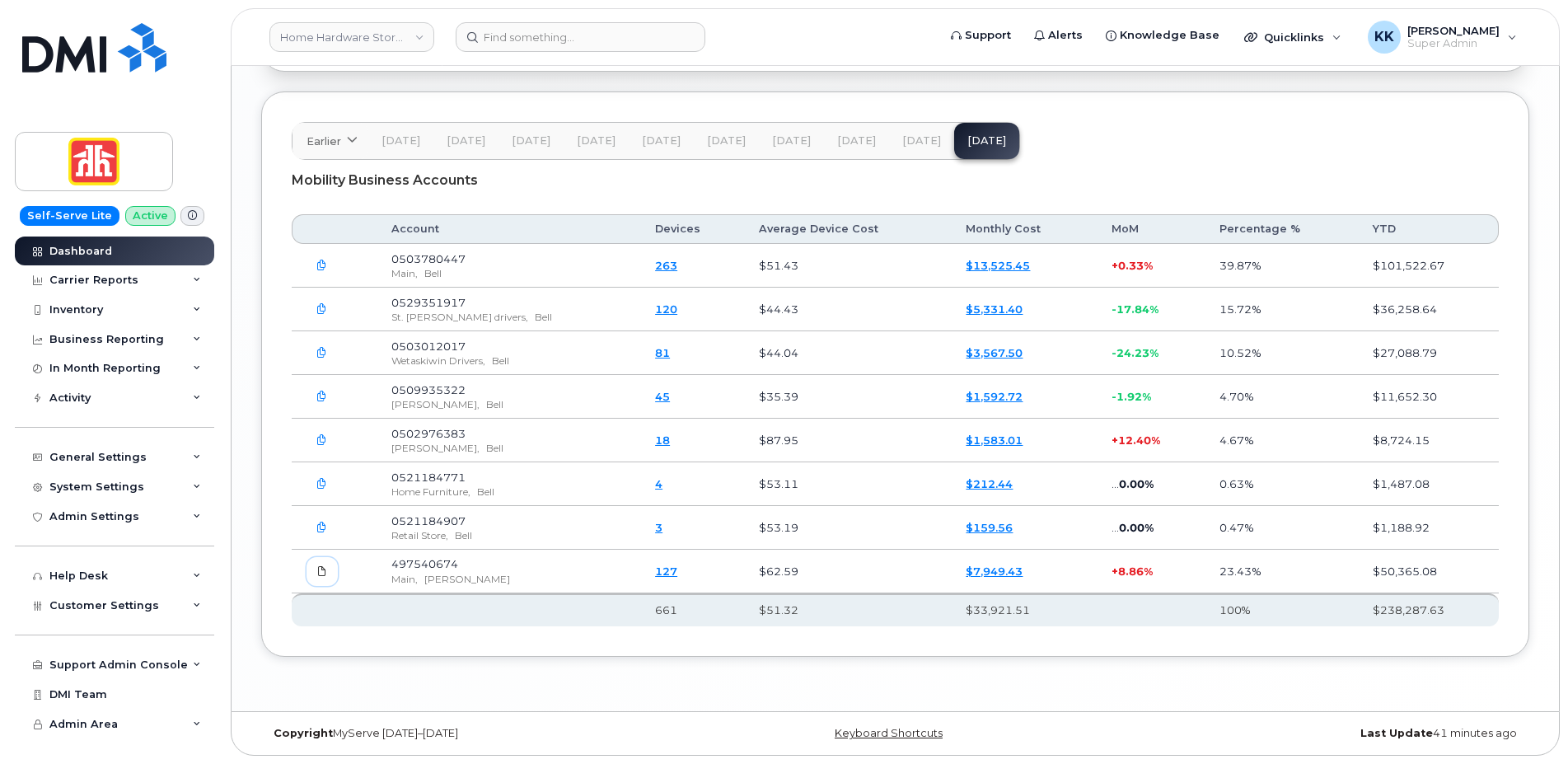
click at [312, 568] on link at bounding box center [322, 572] width 31 height 28
